Goal: Navigation & Orientation: Understand site structure

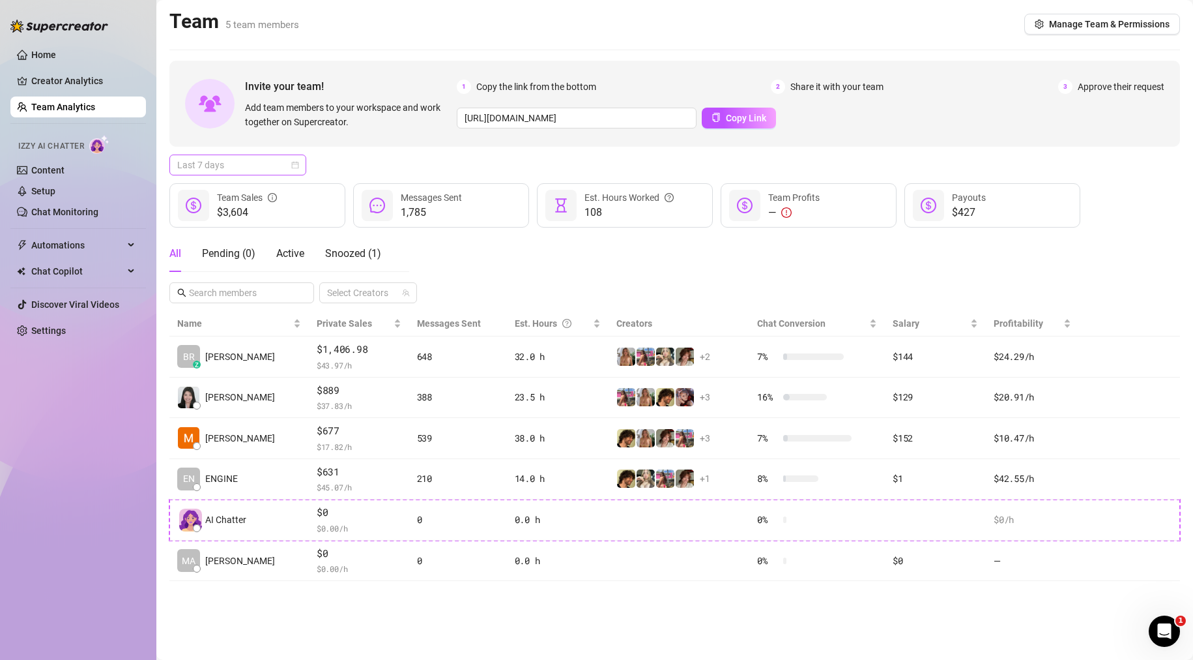
click at [283, 168] on span "Last 7 days" at bounding box center [237, 165] width 121 height 20
click at [238, 237] on div "Last 30 days" at bounding box center [238, 233] width 116 height 14
click at [351, 259] on span "Snoozed ( 1 )" at bounding box center [353, 253] width 56 height 12
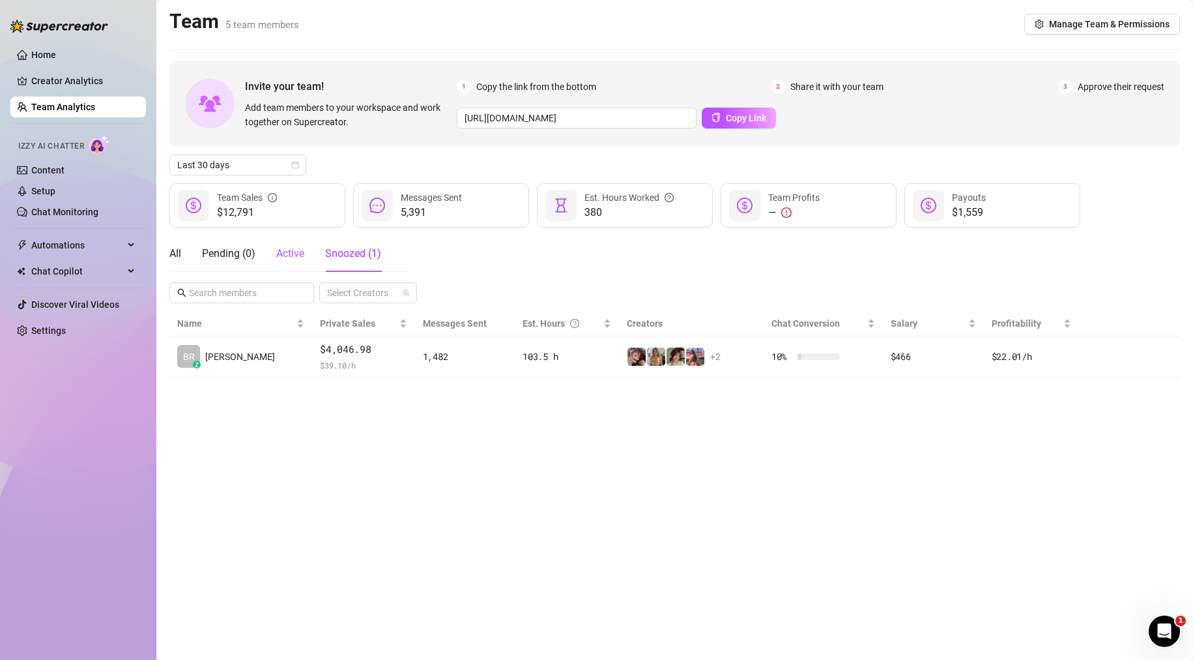
click at [286, 254] on span "Active" at bounding box center [290, 253] width 28 height 12
click at [220, 257] on div "Pending ( 0 )" at bounding box center [228, 254] width 53 height 16
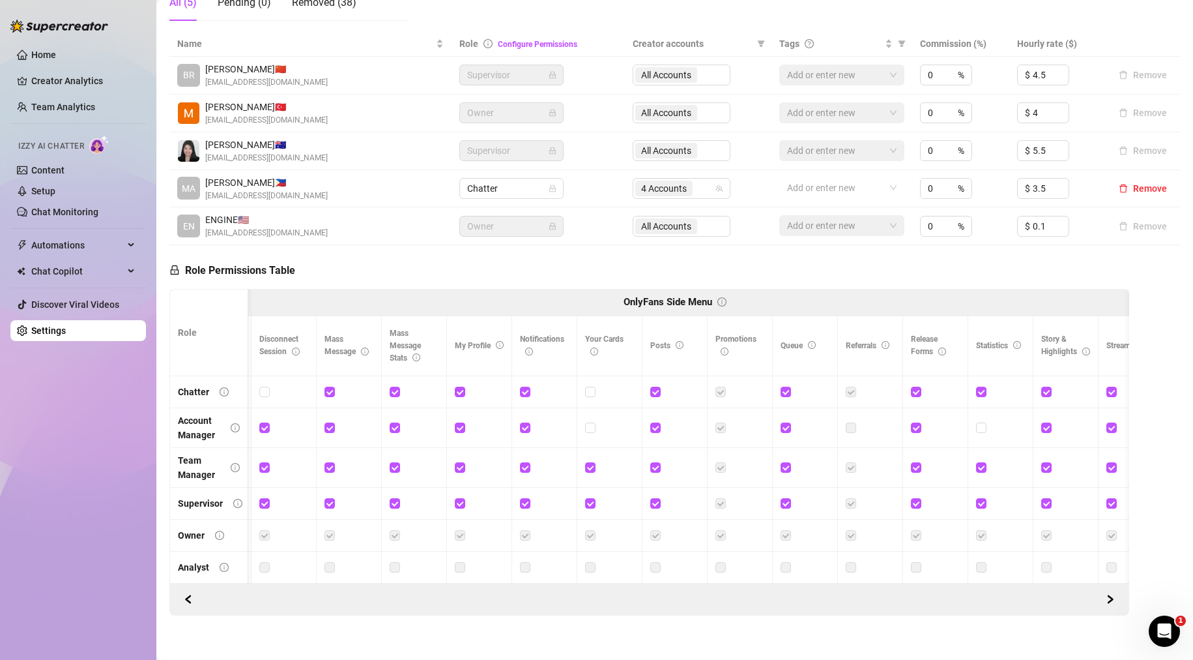
scroll to position [0, 799]
